Goal: Task Accomplishment & Management: Complete application form

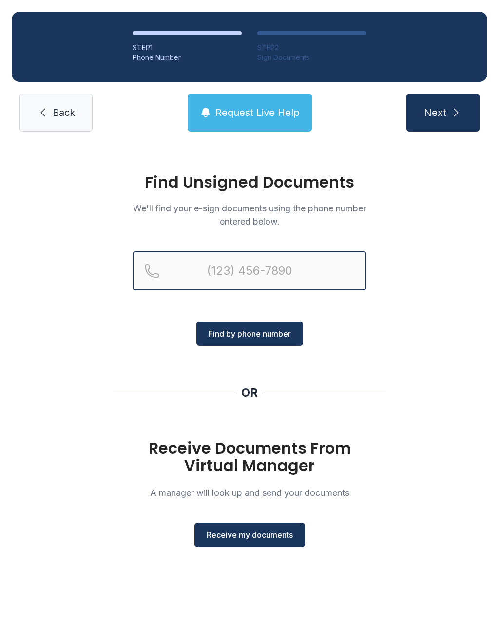
click at [193, 274] on input "Reservation phone number" at bounding box center [250, 271] width 234 height 39
type input "("
click at [423, 369] on div "Find Unsigned Documents We'll find your e-sign documents using the phone number…" at bounding box center [249, 364] width 499 height 443
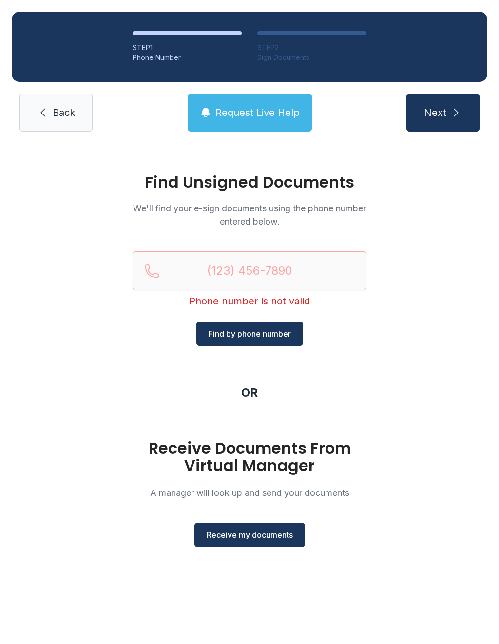
click at [247, 536] on span "Receive my documents" at bounding box center [250, 535] width 86 height 12
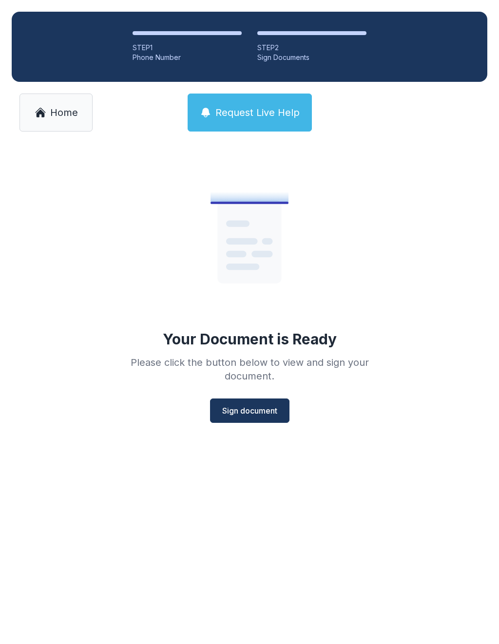
click at [250, 422] on button "Sign document" at bounding box center [249, 411] width 79 height 24
click at [53, 120] on link "Home" at bounding box center [56, 113] width 73 height 38
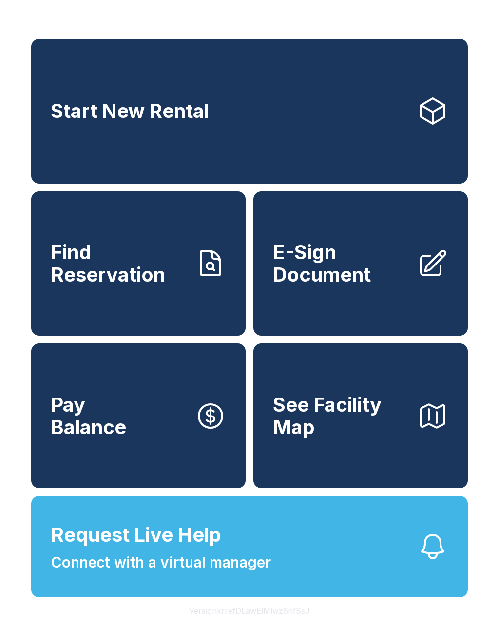
click at [415, 305] on link "E-Sign Document" at bounding box center [361, 264] width 215 height 145
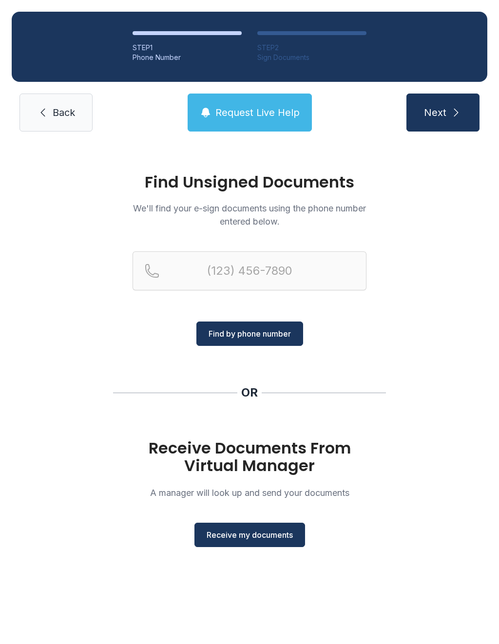
click at [279, 539] on span "Receive my documents" at bounding box center [250, 535] width 86 height 12
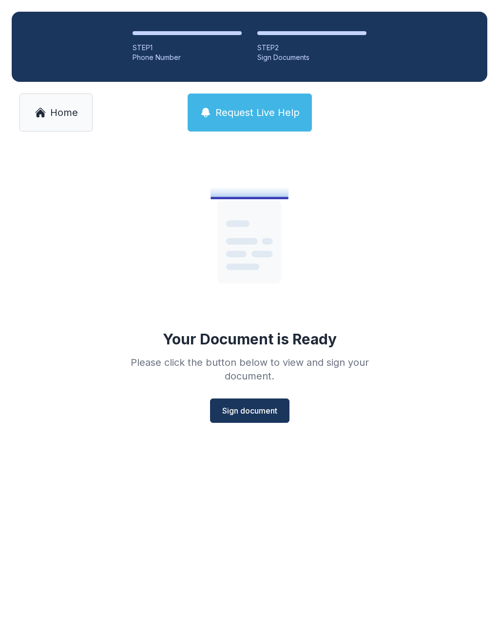
click at [266, 405] on button "Sign document" at bounding box center [249, 411] width 79 height 24
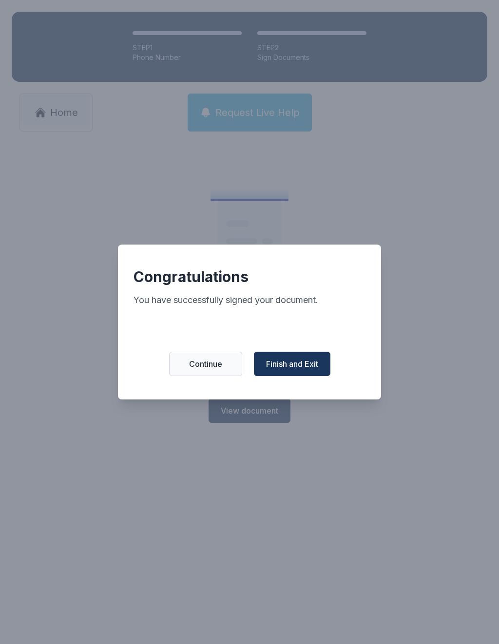
click at [214, 363] on button "Continue" at bounding box center [205, 364] width 73 height 24
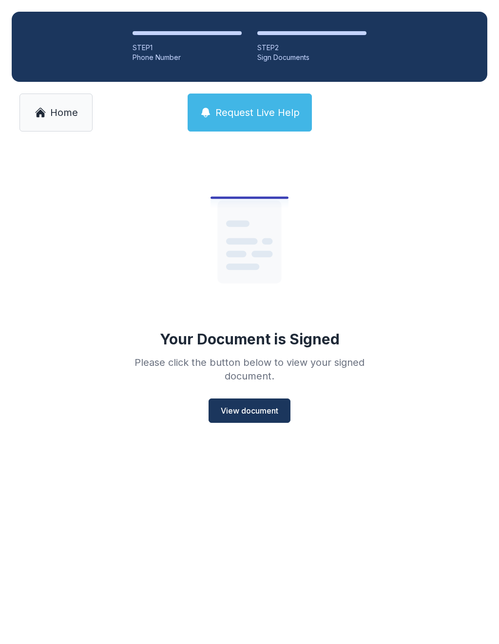
click at [68, 109] on span "Home" at bounding box center [64, 113] width 28 height 14
